Goal: Find contact information: Obtain details needed to contact an individual or organization

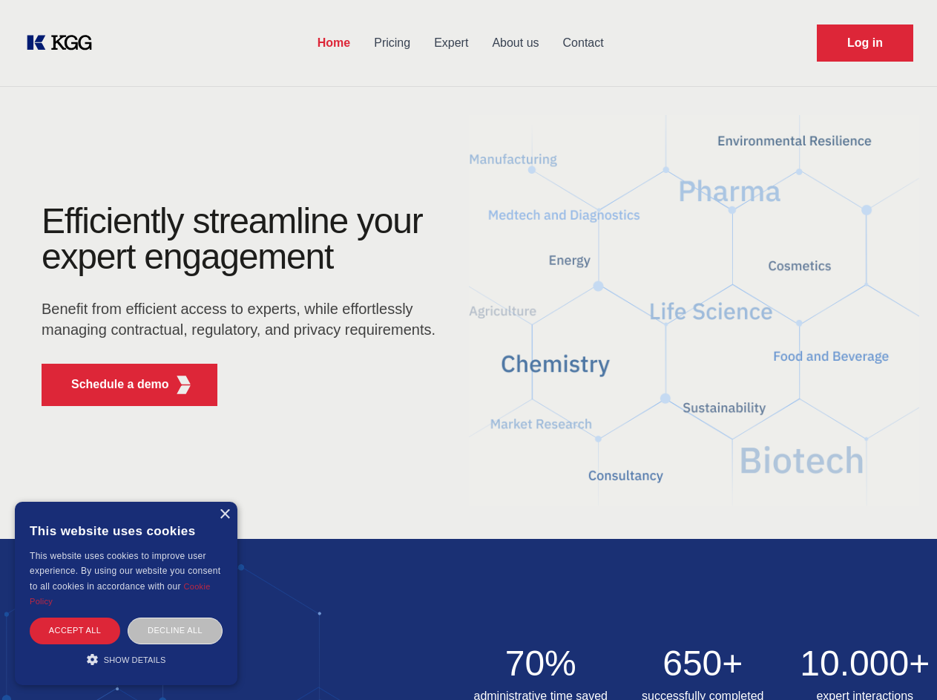
click at [468, 349] on div "Efficiently streamline your expert engagement Benefit from efficient access to …" at bounding box center [243, 310] width 451 height 214
click at [111, 384] on p "Schedule a demo" at bounding box center [120, 384] width 98 height 18
click at [224, 514] on div "× This website uses cookies This website uses cookies to improve user experienc…" at bounding box center [126, 593] width 223 height 183
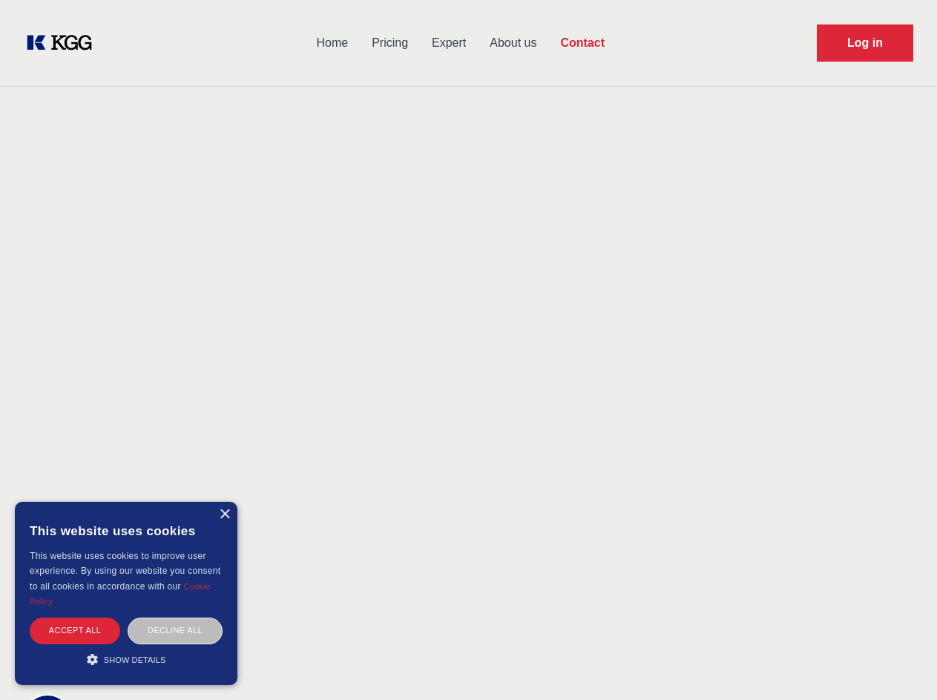
click at [75, 630] on div "Accept all" at bounding box center [75, 630] width 91 height 26
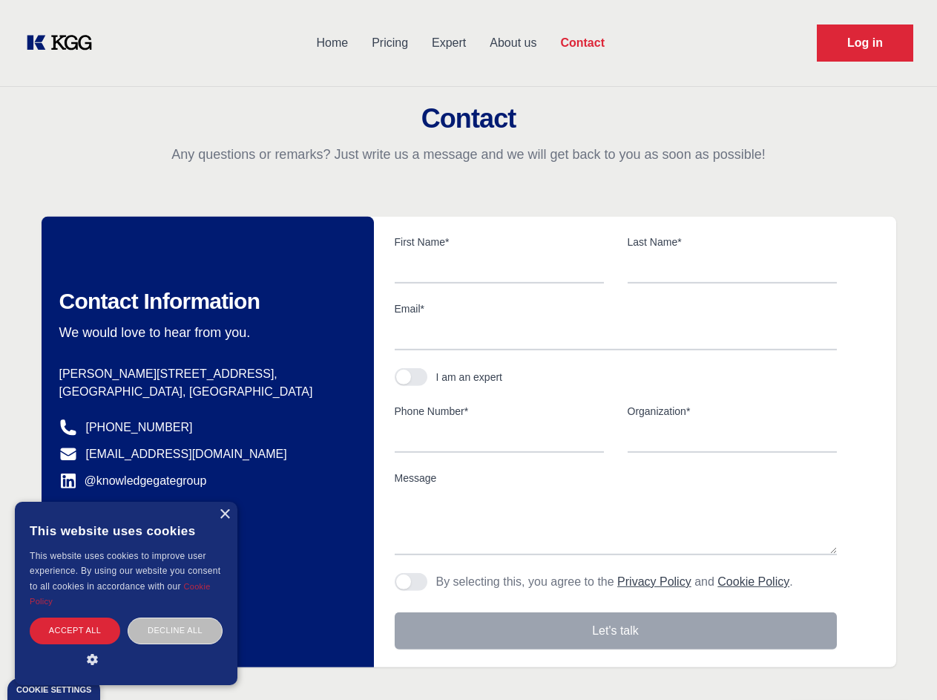
click at [175, 630] on div "Contact Information We would love to hear from you. Postal address [PERSON_NAME…" at bounding box center [208, 442] width 332 height 450
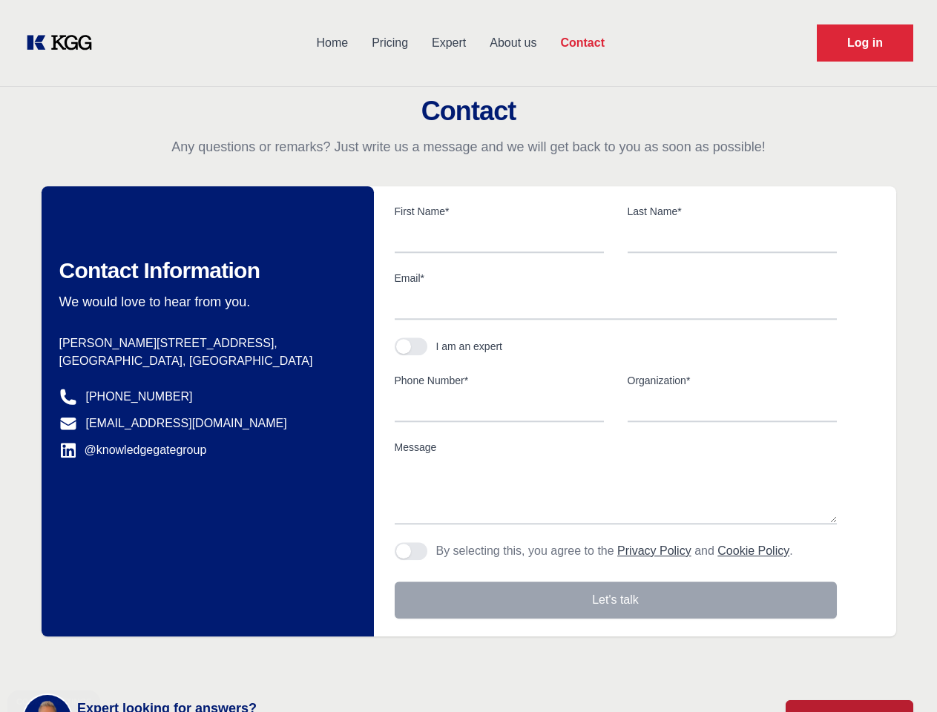
click at [126, 659] on main "Contact Any questions or remarks? Just write us a message and we will get back …" at bounding box center [468, 386] width 937 height 772
